Goal: Book appointment/travel/reservation

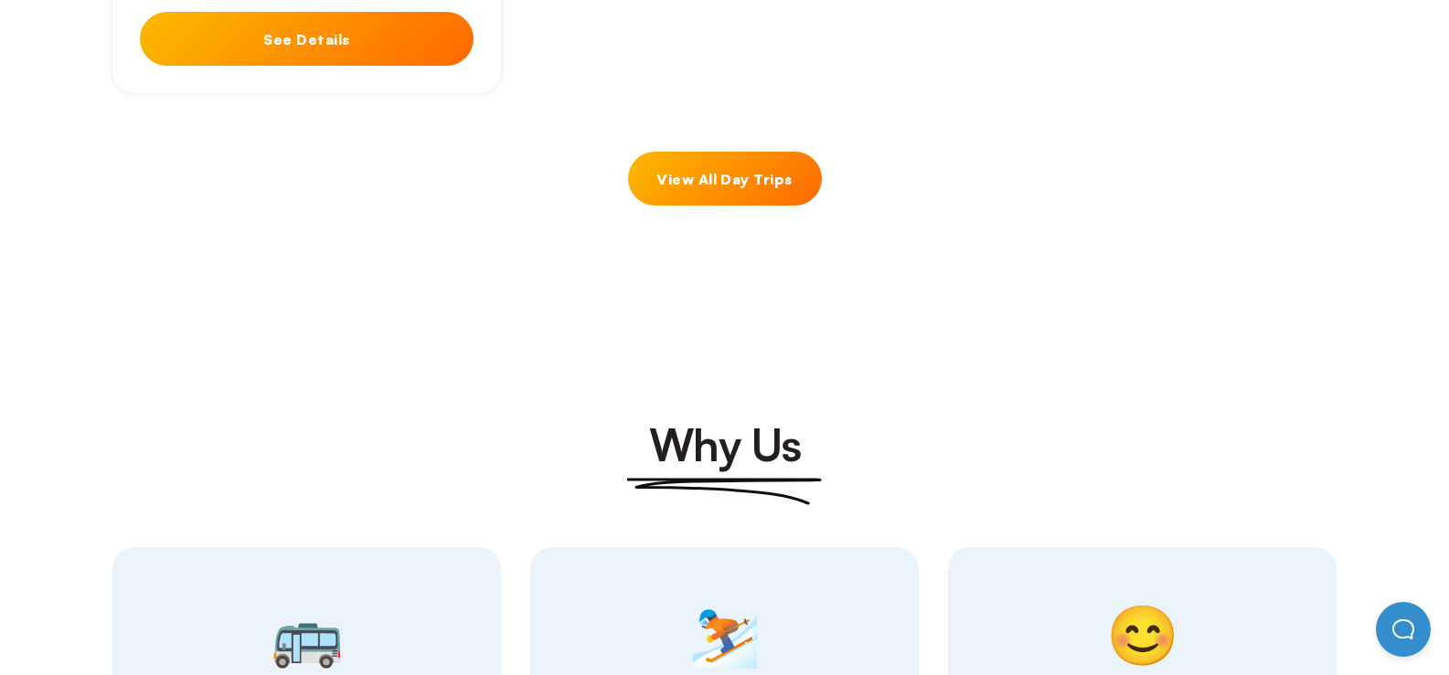
scroll to position [1828, 0]
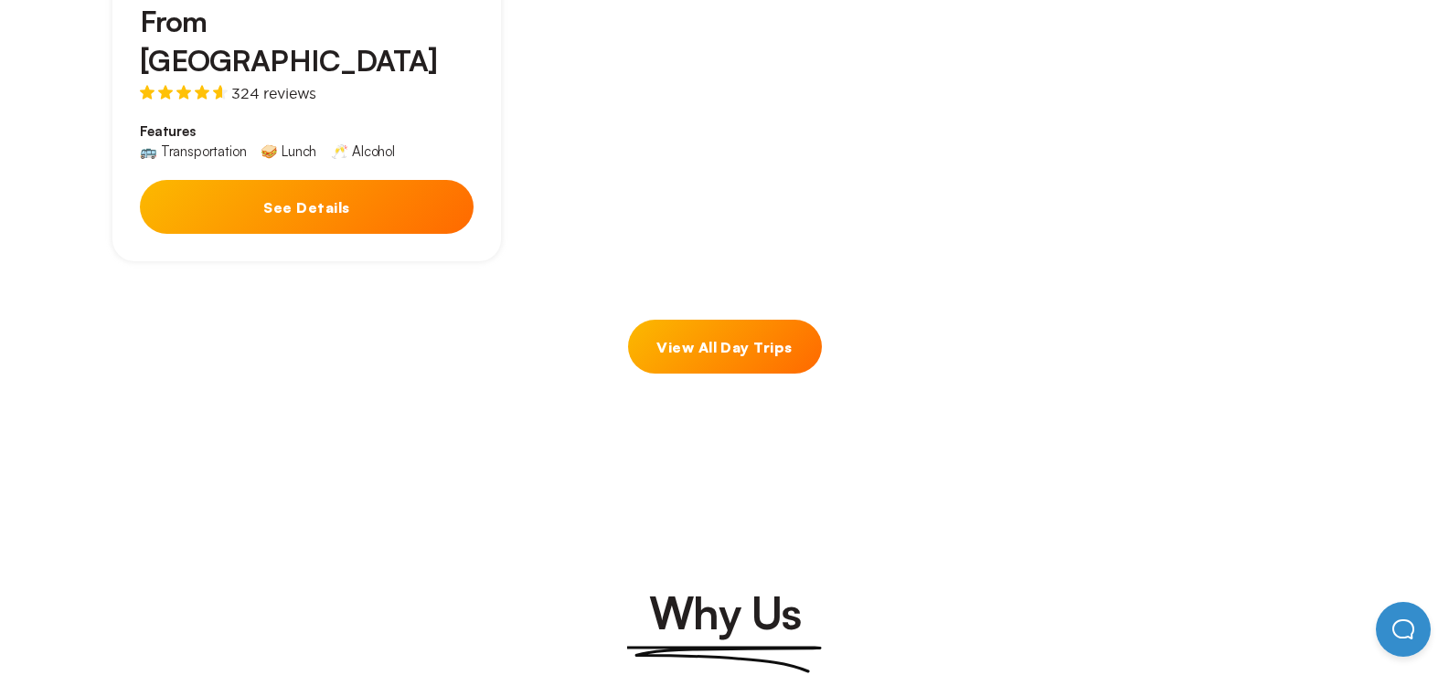
click at [713, 320] on link "View All Day Trips" at bounding box center [725, 347] width 194 height 54
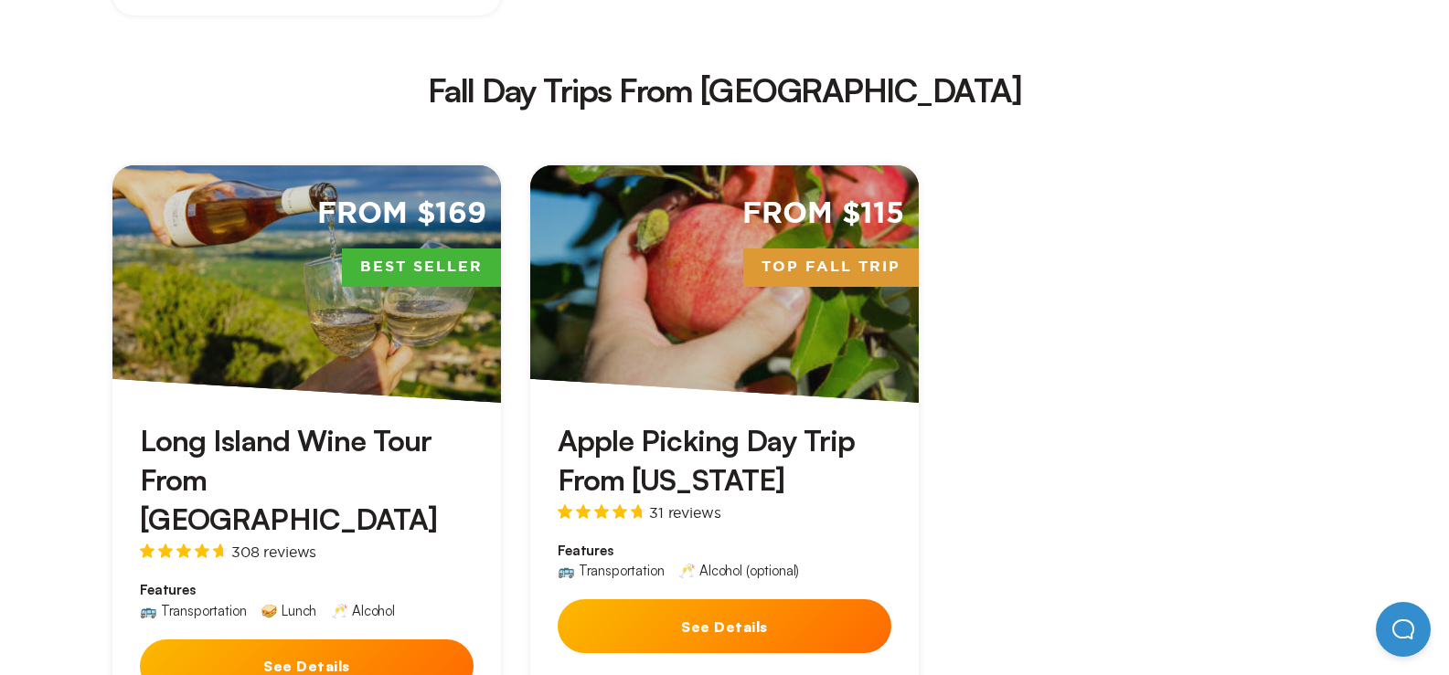
scroll to position [3291, 0]
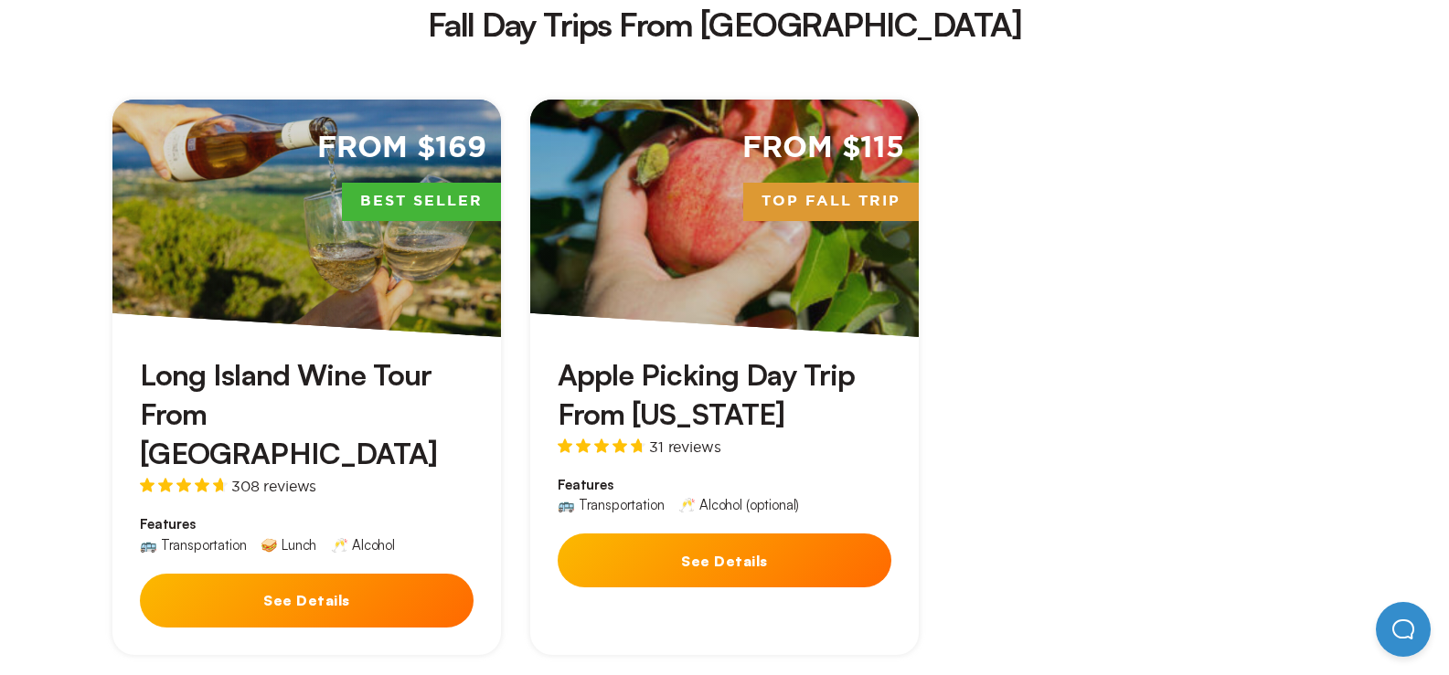
click at [768, 534] on button "See Details" at bounding box center [725, 561] width 334 height 54
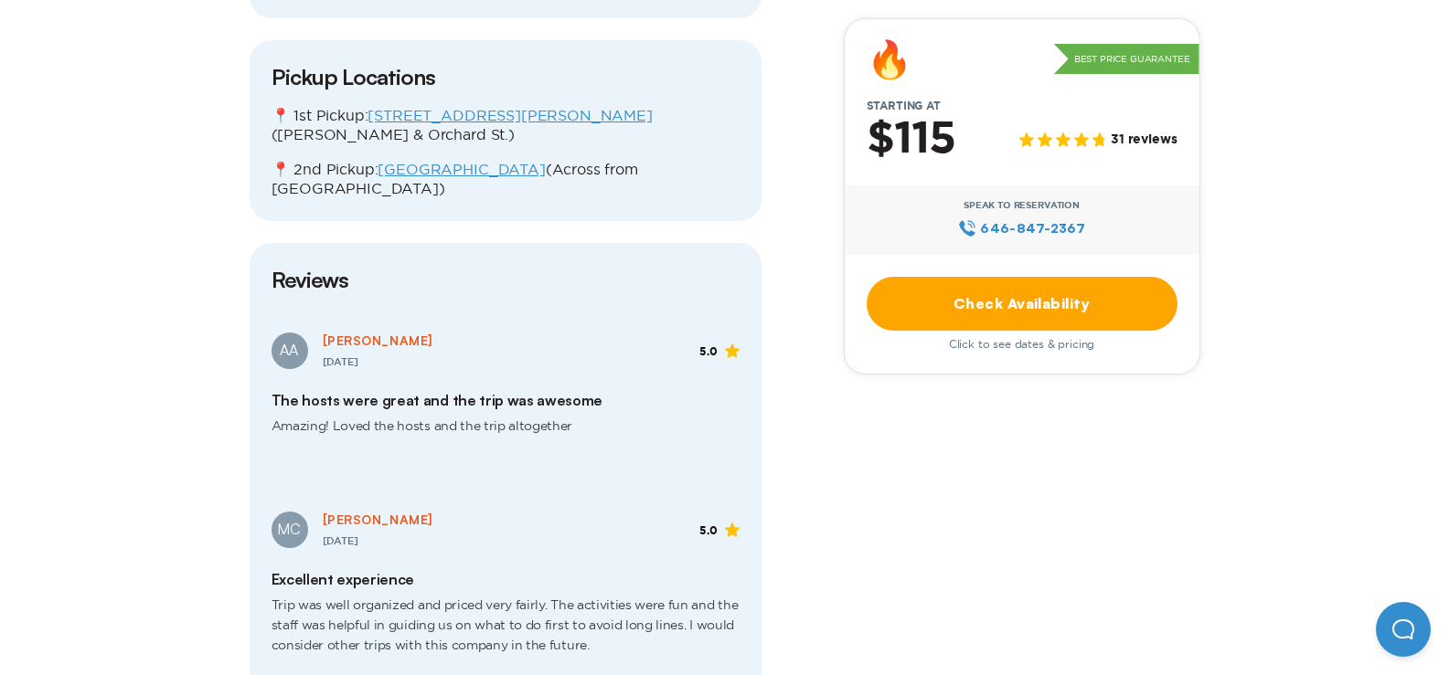
scroll to position [2468, 0]
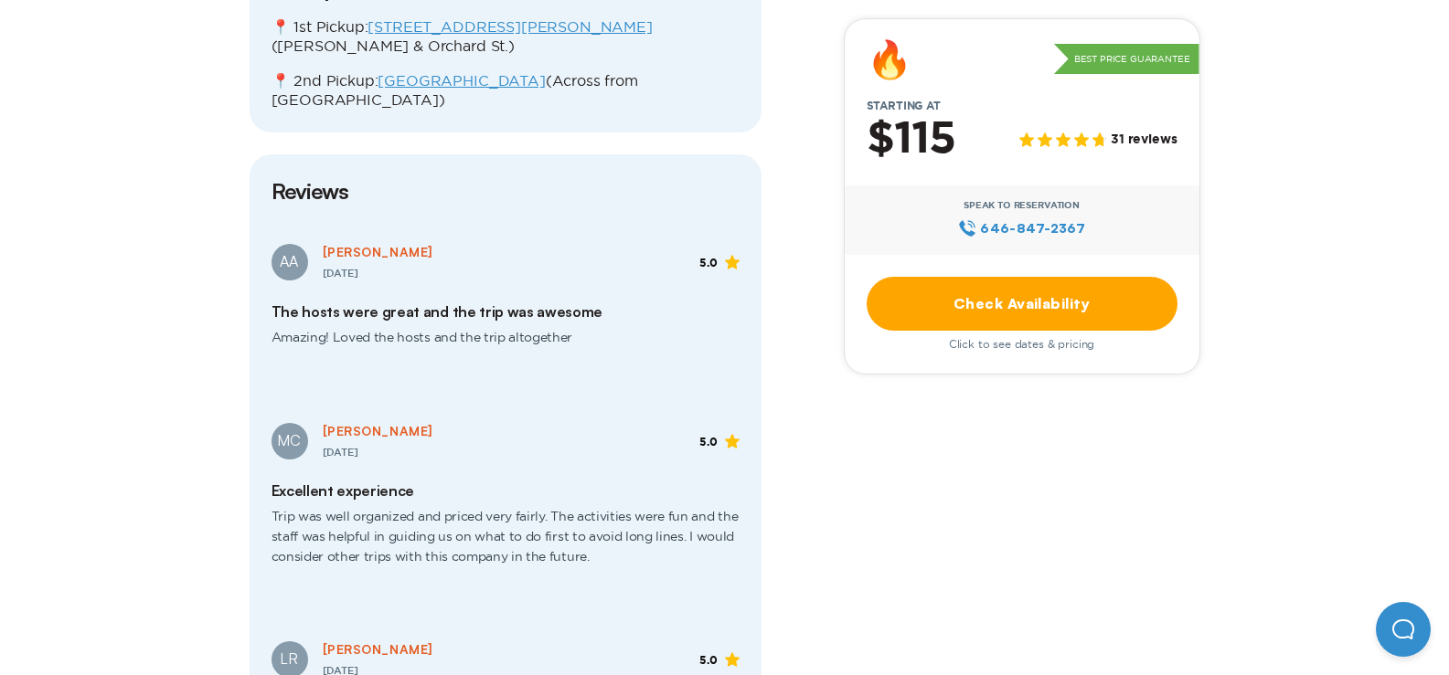
click at [996, 297] on link "Check Availability" at bounding box center [1022, 304] width 311 height 54
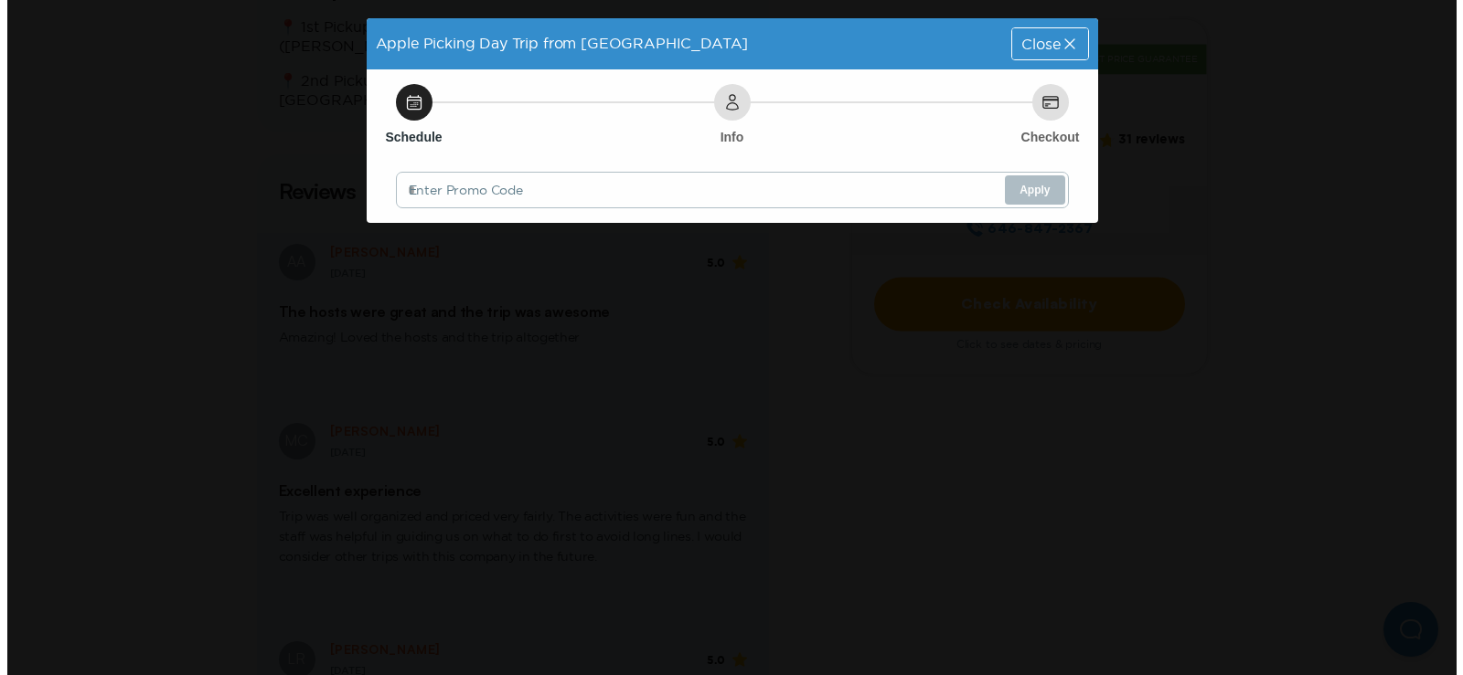
scroll to position [0, 0]
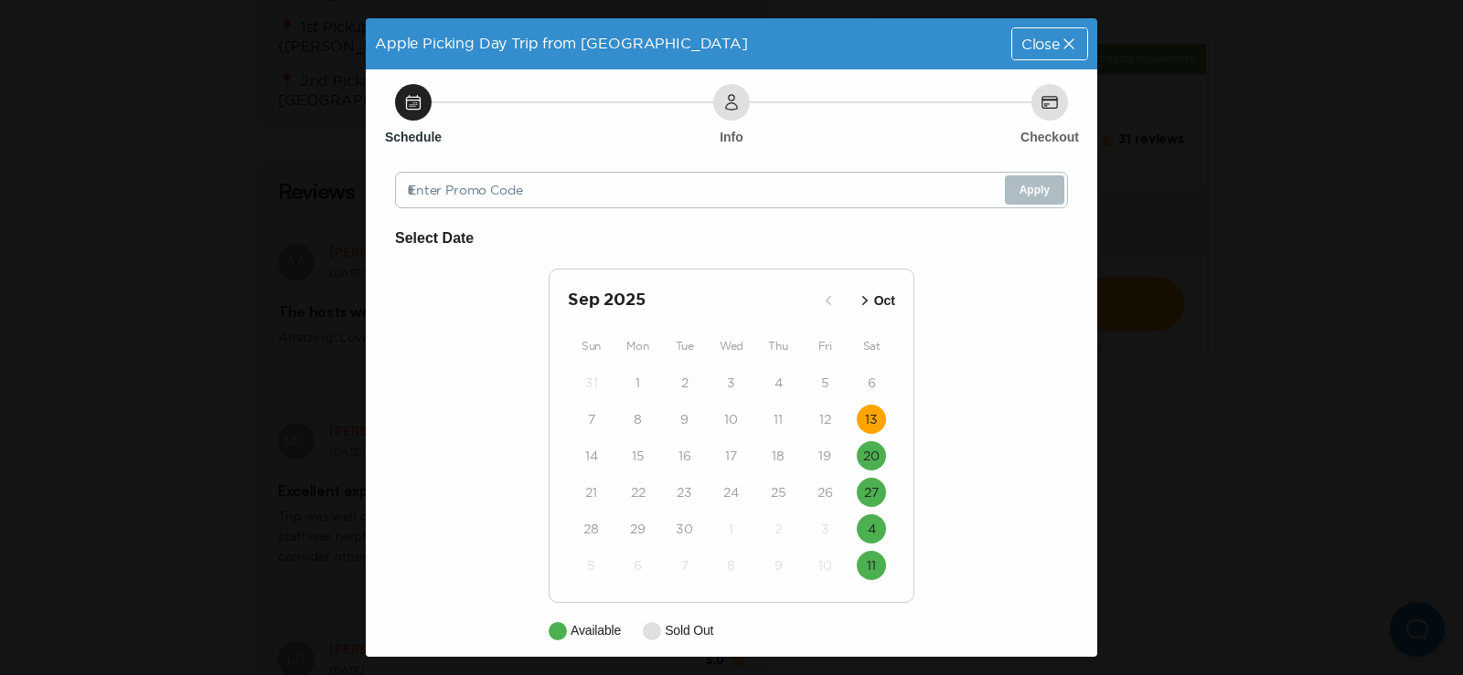
click at [865, 417] on time "13" at bounding box center [871, 419] width 13 height 18
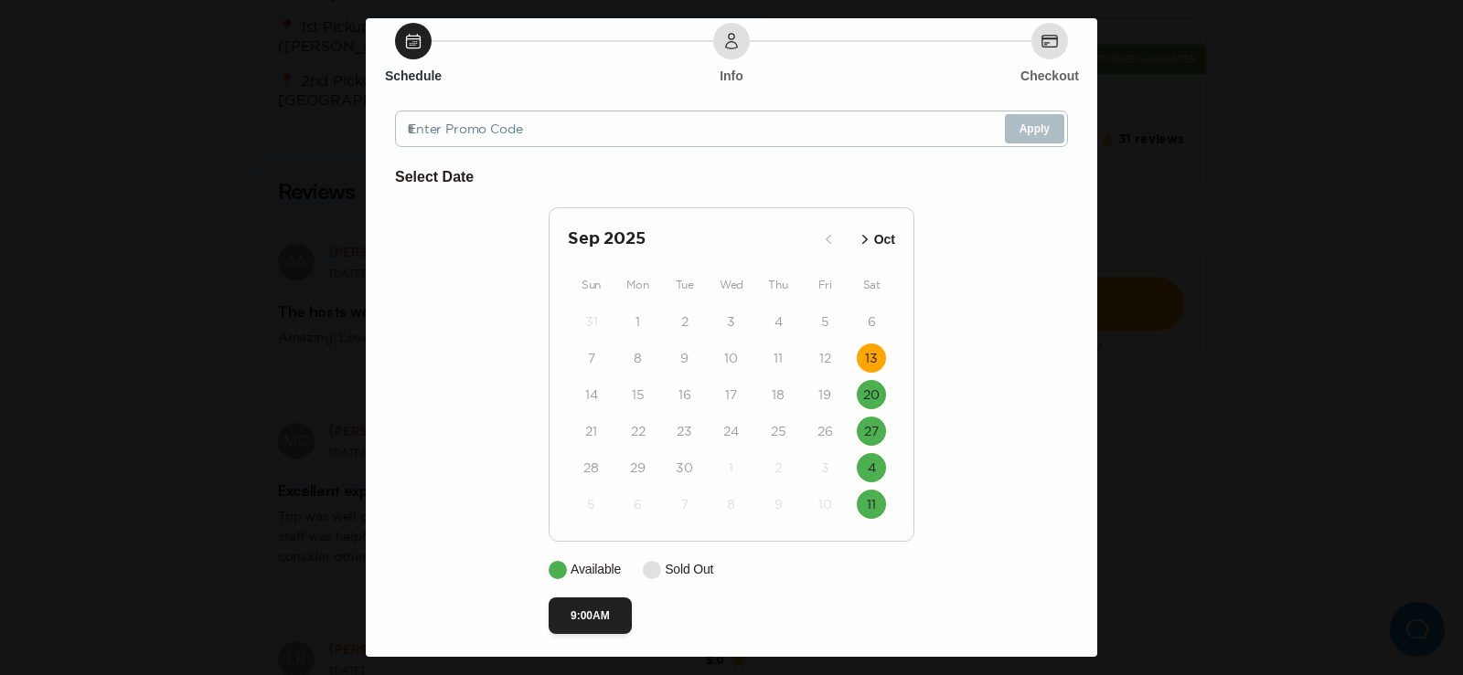
scroll to position [71, 0]
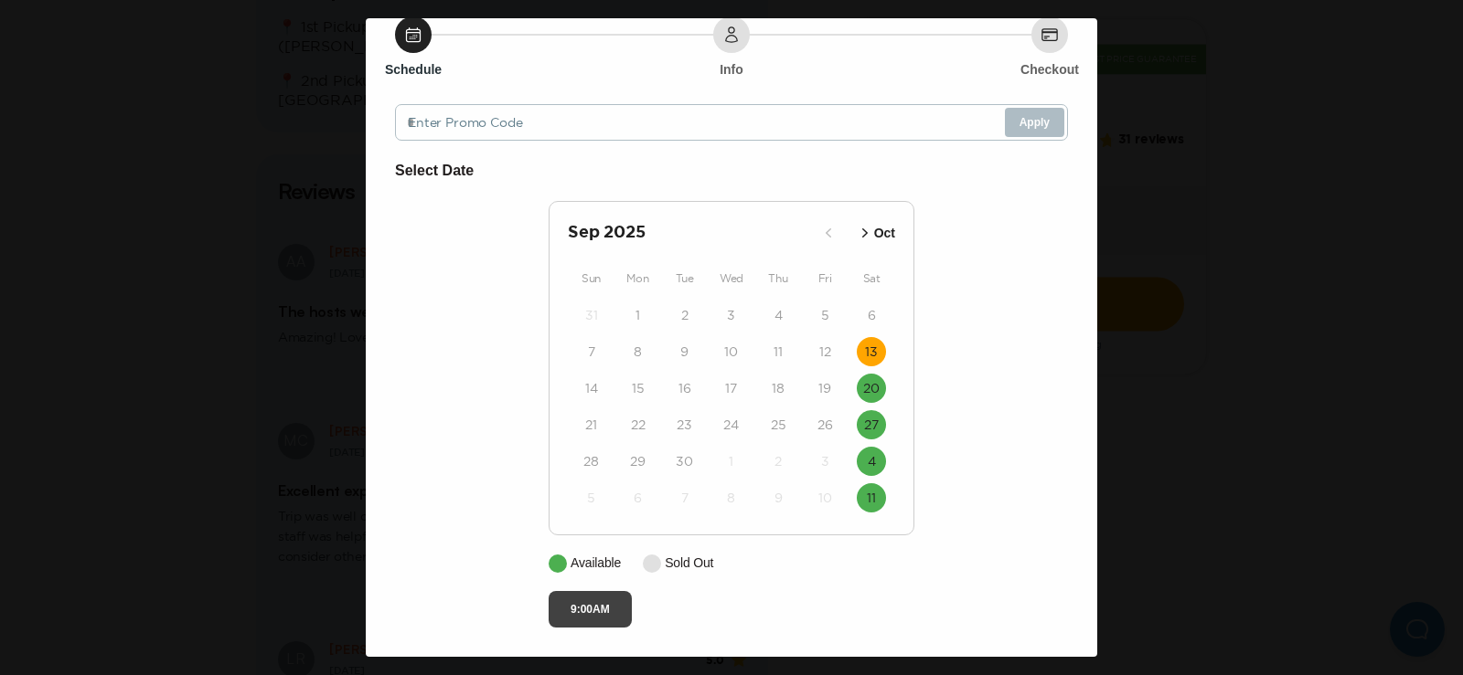
click at [611, 603] on button "9:00AM" at bounding box center [589, 609] width 83 height 37
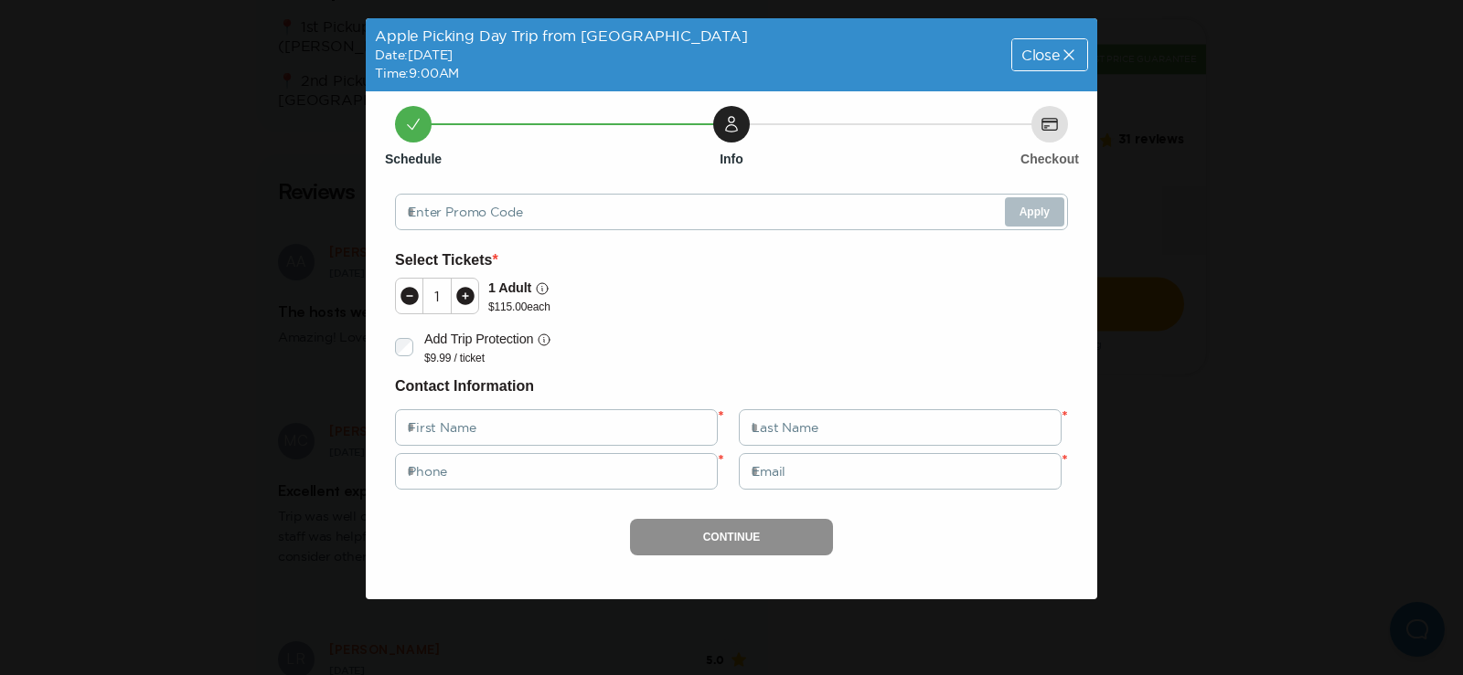
scroll to position [0, 0]
click at [1286, 306] on div "Apple Picking Day Trip from [GEOGRAPHIC_DATA] Date: [DATE] Time: 9:00AM Close S…" at bounding box center [731, 337] width 1463 height 675
click at [1033, 64] on div "Close" at bounding box center [1049, 54] width 75 height 31
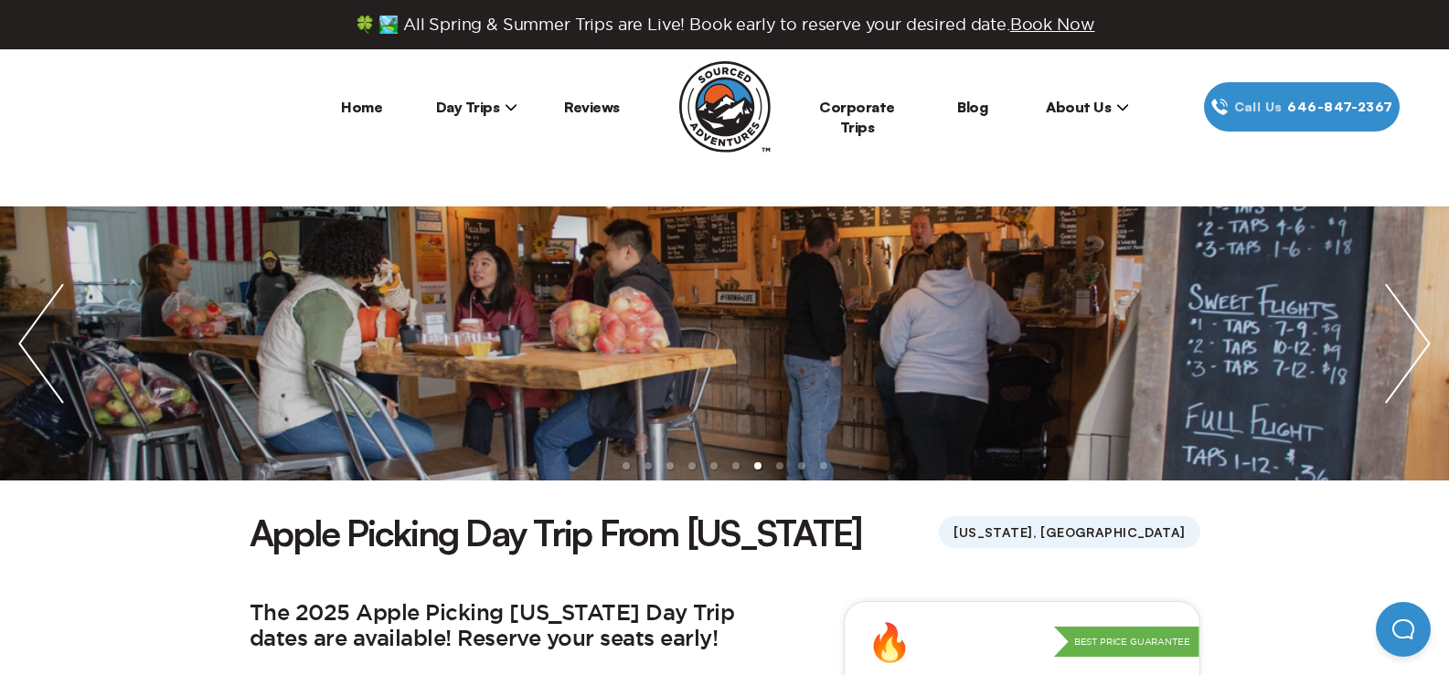
click at [729, 132] on img at bounding box center [724, 106] width 91 height 91
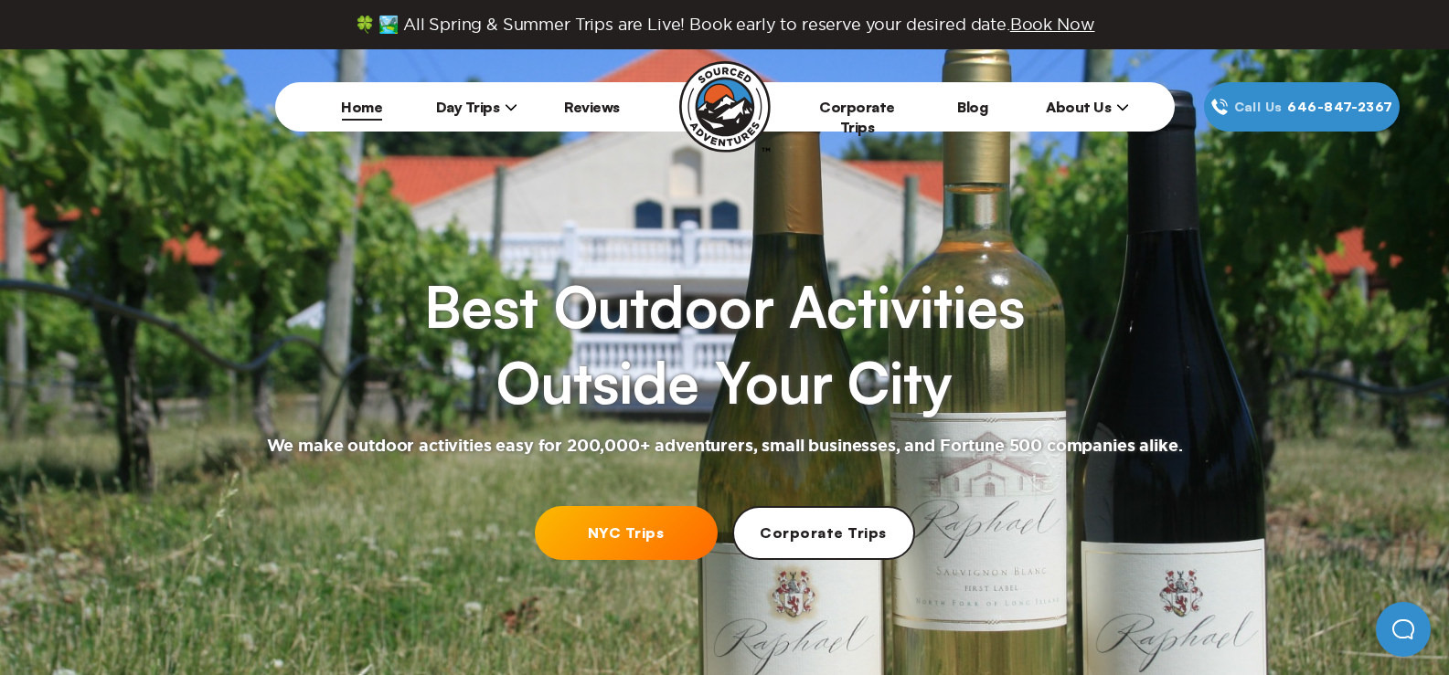
click at [463, 111] on span "Day Trips" at bounding box center [477, 107] width 82 height 18
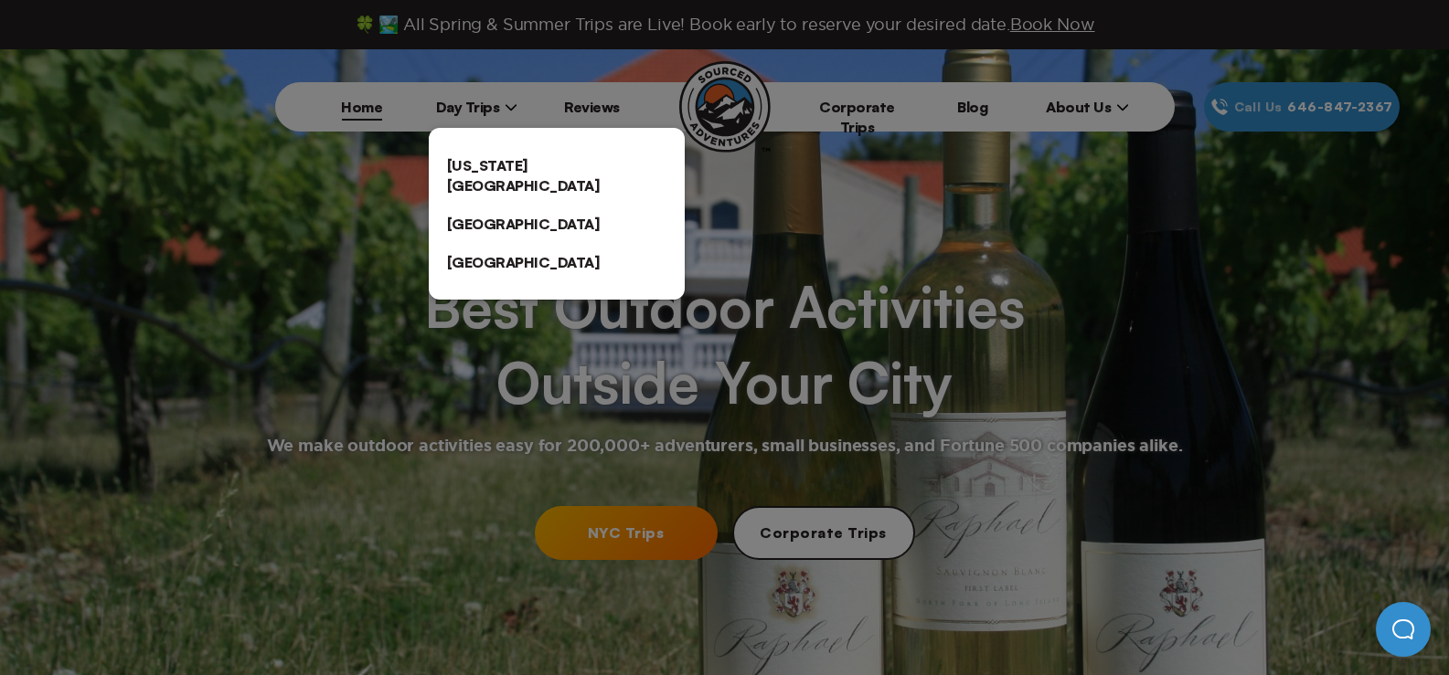
click at [528, 431] on div at bounding box center [724, 337] width 1449 height 675
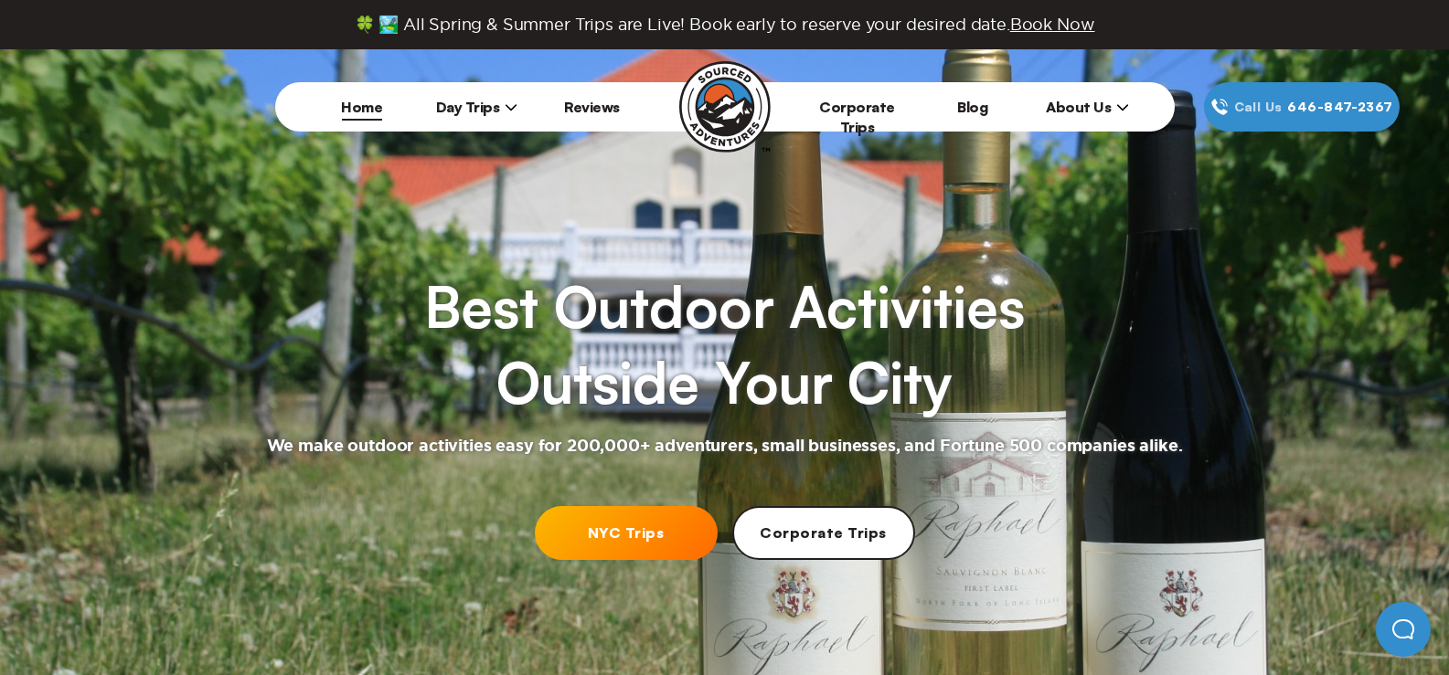
click at [675, 525] on link "NYC Trips" at bounding box center [626, 533] width 183 height 54
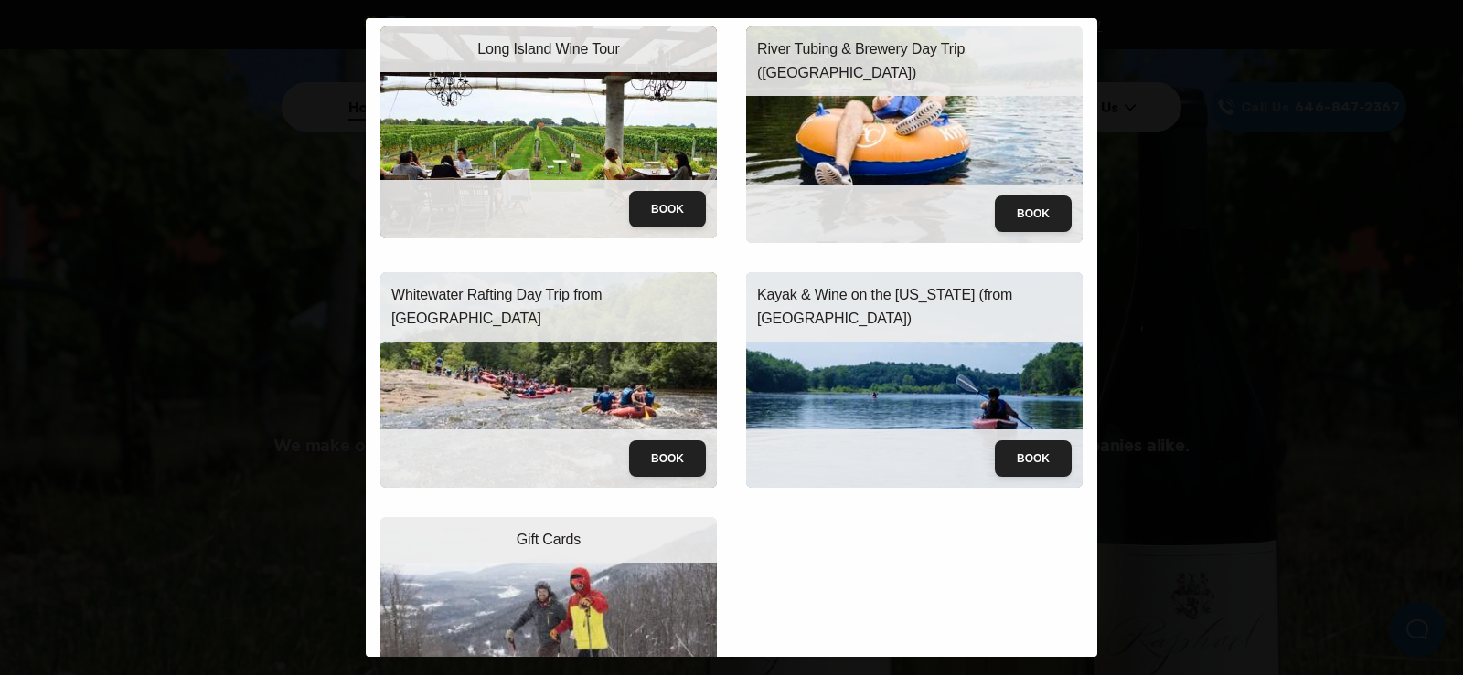
scroll to position [144, 0]
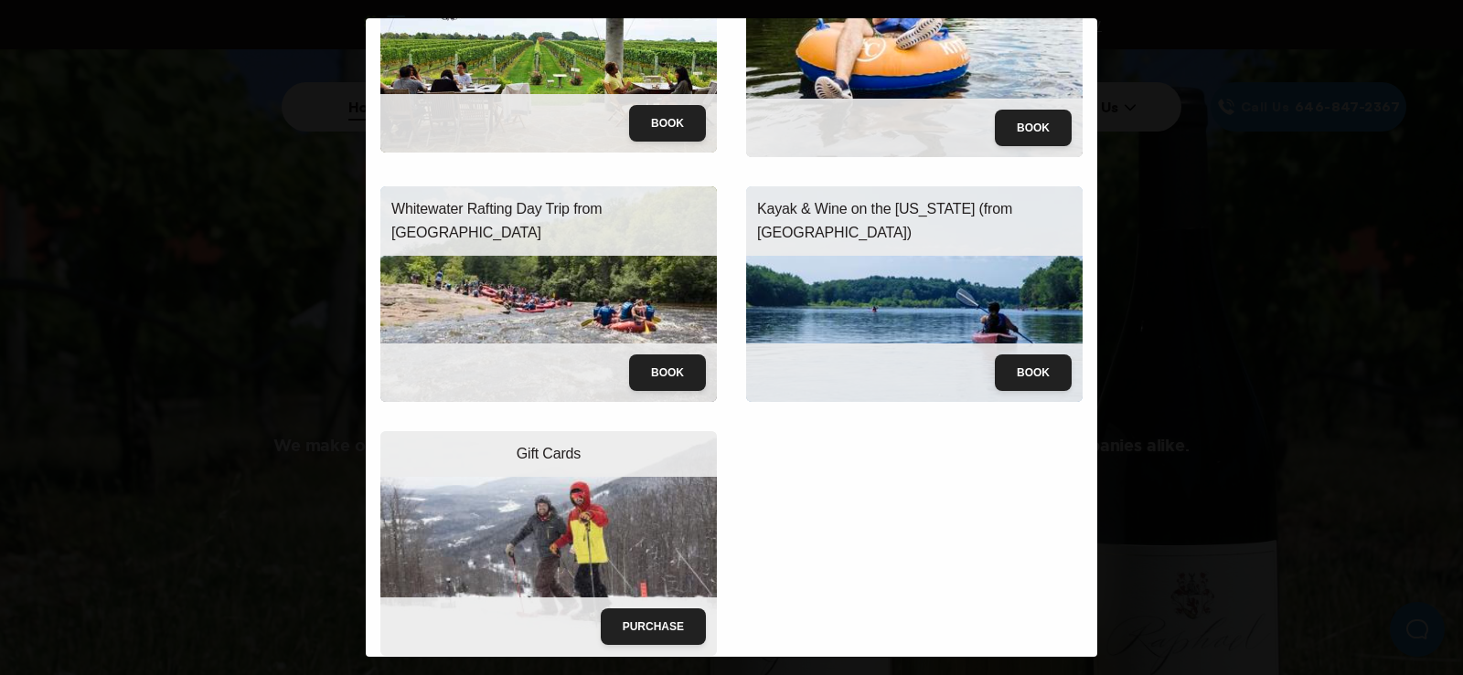
click at [549, 288] on img at bounding box center [548, 294] width 336 height 217
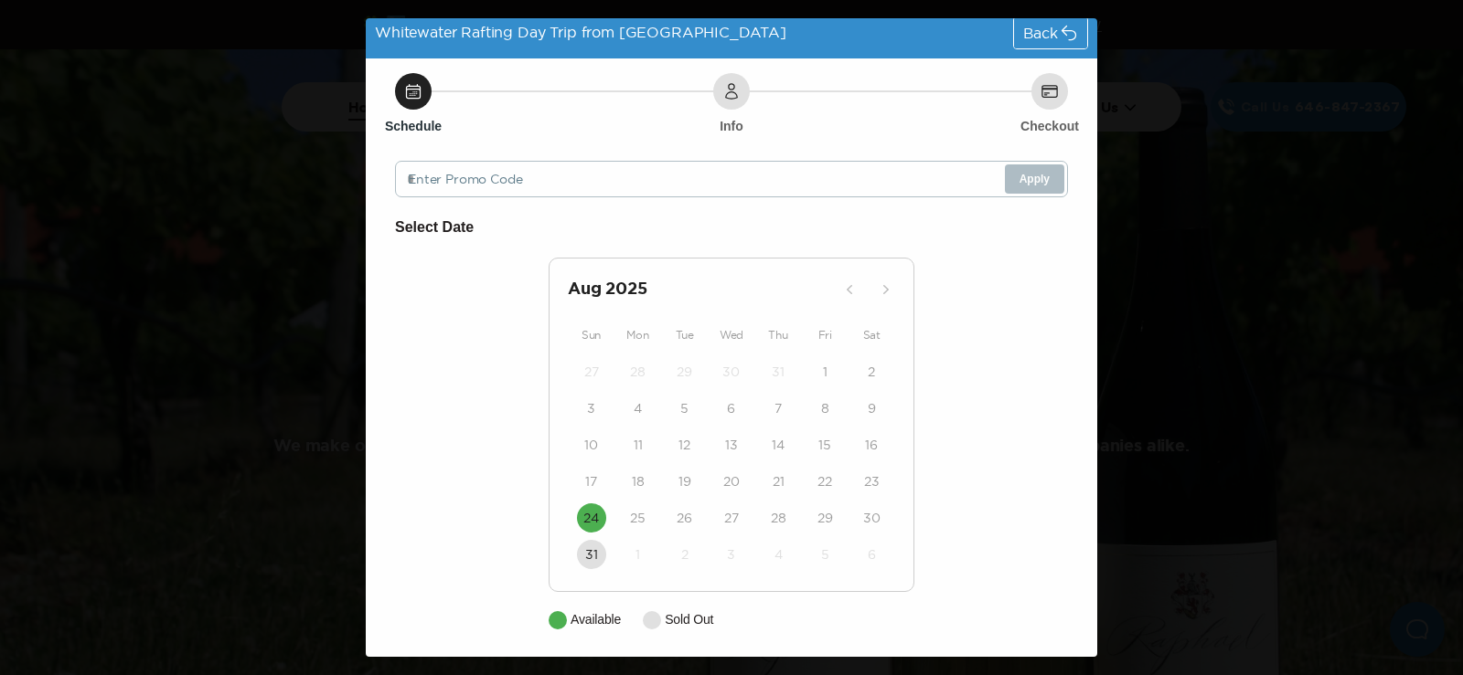
scroll to position [16, 0]
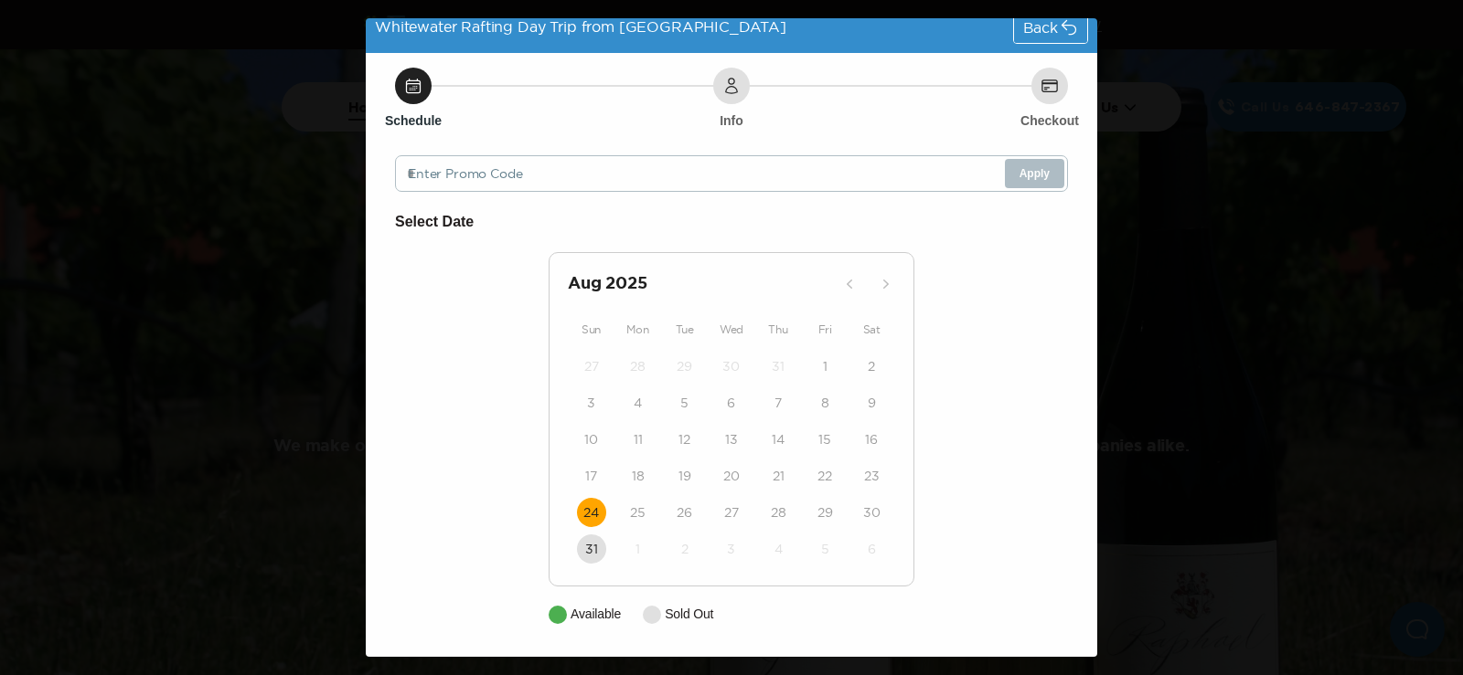
click at [583, 518] on time "24" at bounding box center [591, 513] width 16 height 18
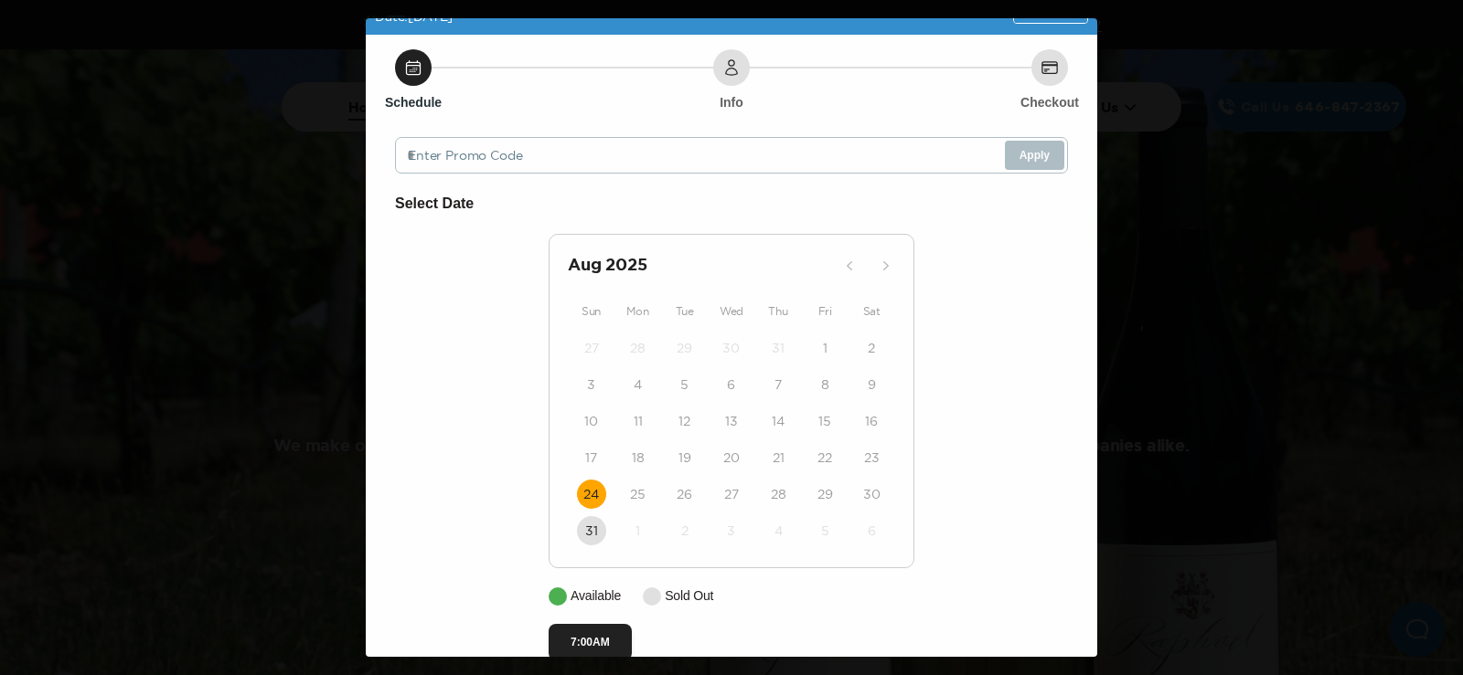
scroll to position [71, 0]
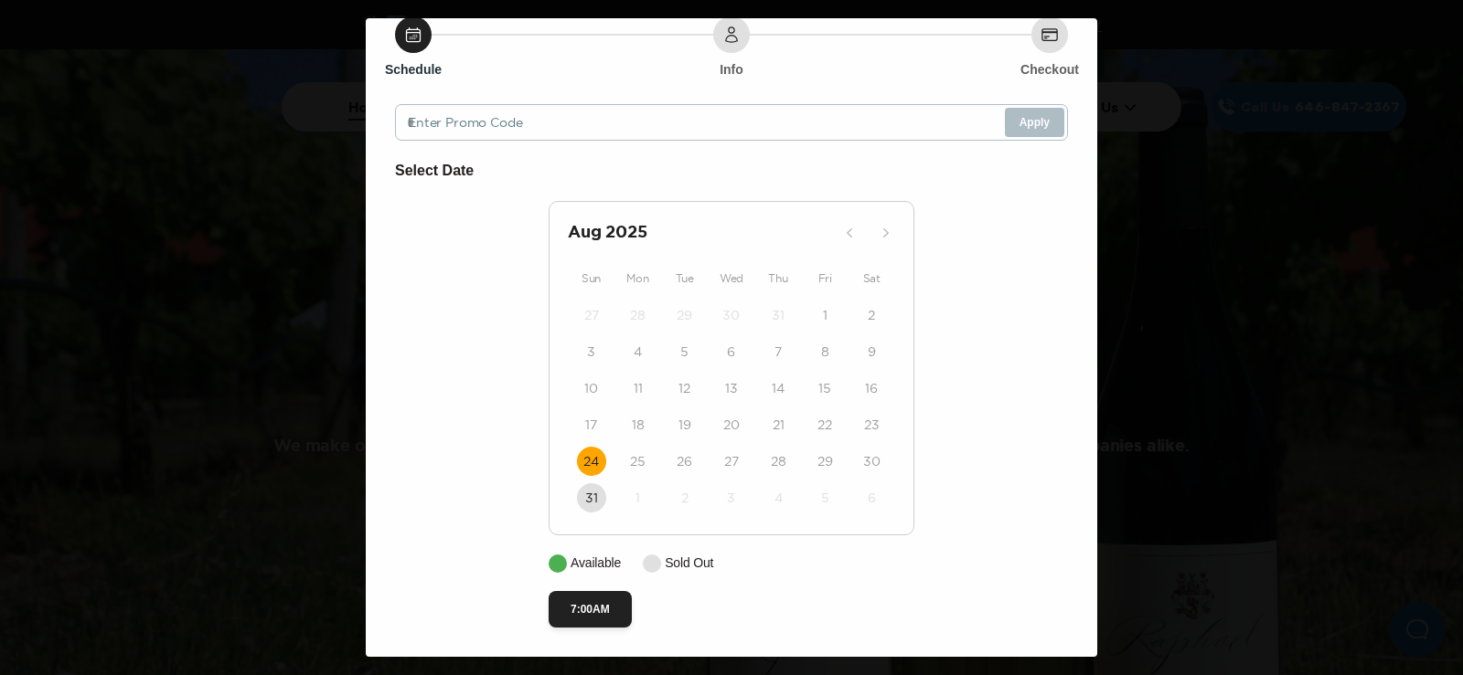
click at [1239, 364] on div "Whitewater Rafting Day Trip from [GEOGRAPHIC_DATA] Date: [DATE] Back Schedule I…" at bounding box center [731, 337] width 1463 height 675
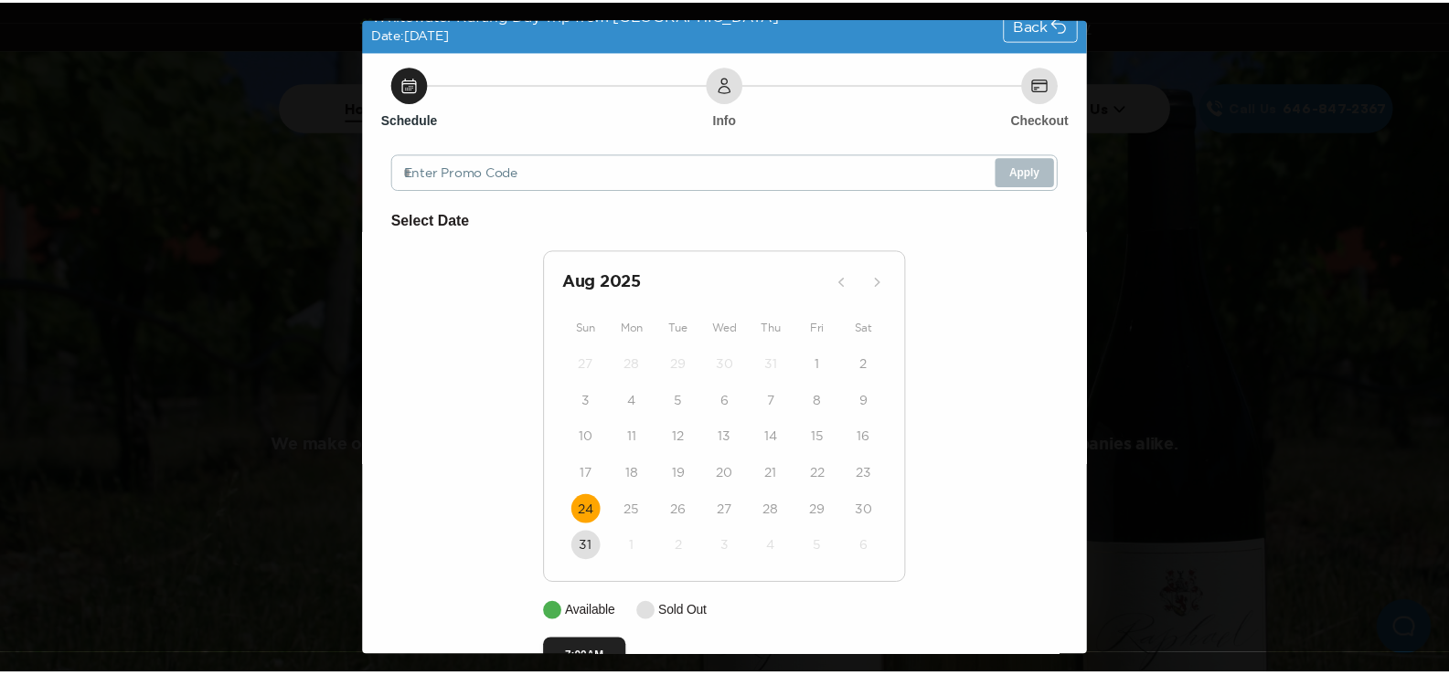
scroll to position [0, 0]
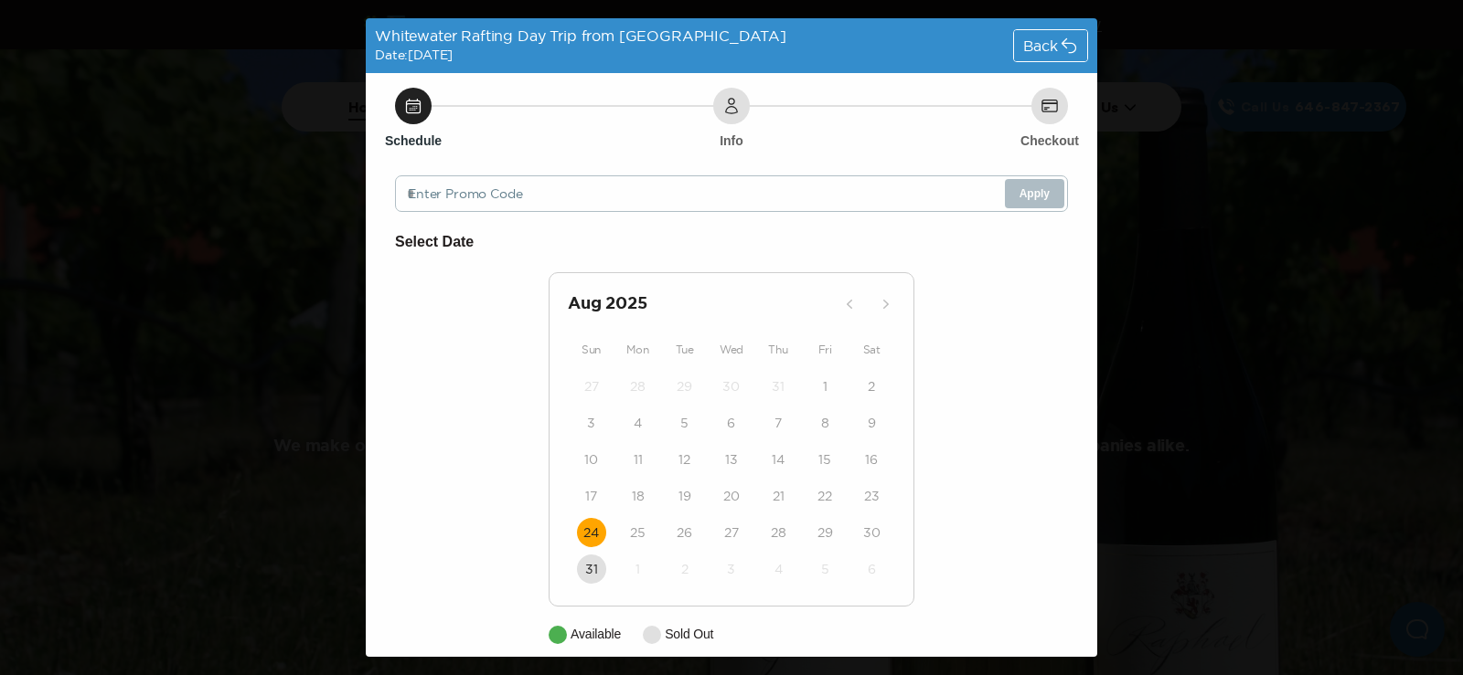
click at [1204, 75] on div "Whitewater Rafting Day Trip from [GEOGRAPHIC_DATA] Date: [DATE] Back Schedule I…" at bounding box center [731, 337] width 1463 height 675
click at [1045, 51] on div "Back" at bounding box center [1050, 45] width 73 height 31
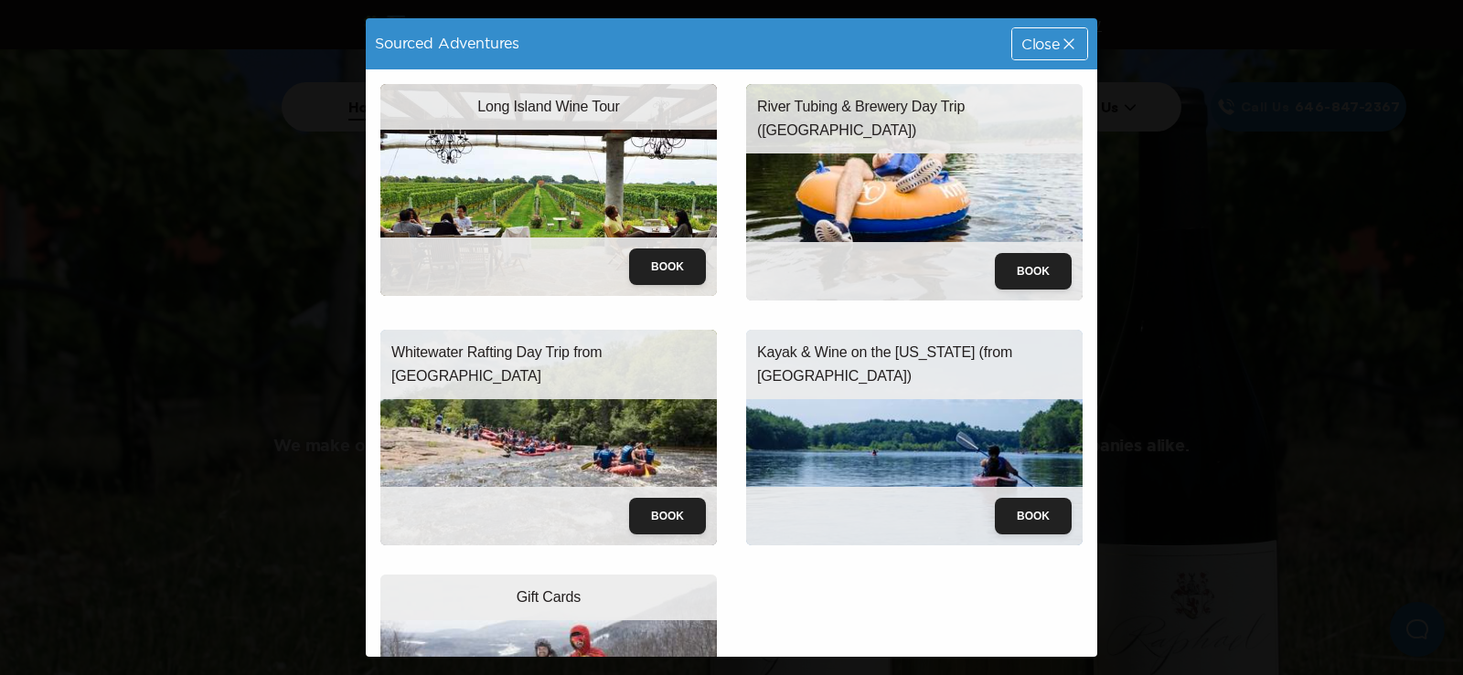
click at [1028, 43] on span "Close" at bounding box center [1040, 44] width 38 height 15
